Goal: Find specific page/section: Find specific page/section

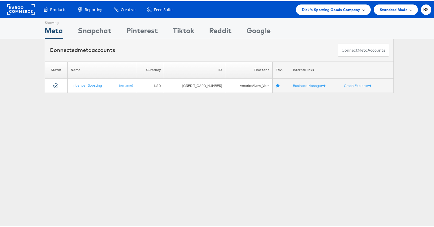
click at [314, 6] on span "Dick's Sporting Goods Company" at bounding box center [331, 8] width 58 height 6
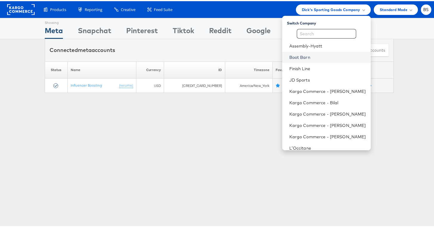
click at [292, 57] on link "Boot Barn" at bounding box center [327, 56] width 77 height 6
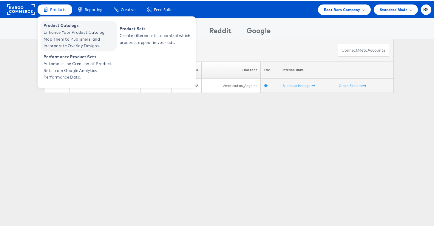
click at [63, 24] on span "Product Catalogs" at bounding box center [80, 24] width 72 height 7
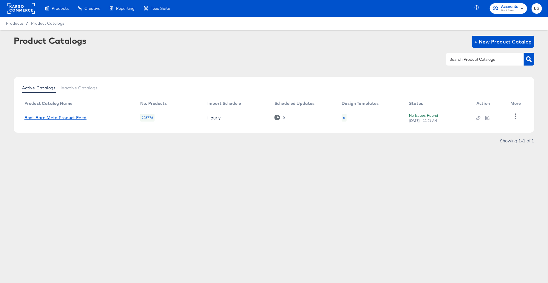
click at [77, 120] on link "Boot Barn Meta Product Feed" at bounding box center [55, 117] width 62 height 5
